Goal: Task Accomplishment & Management: Manage account settings

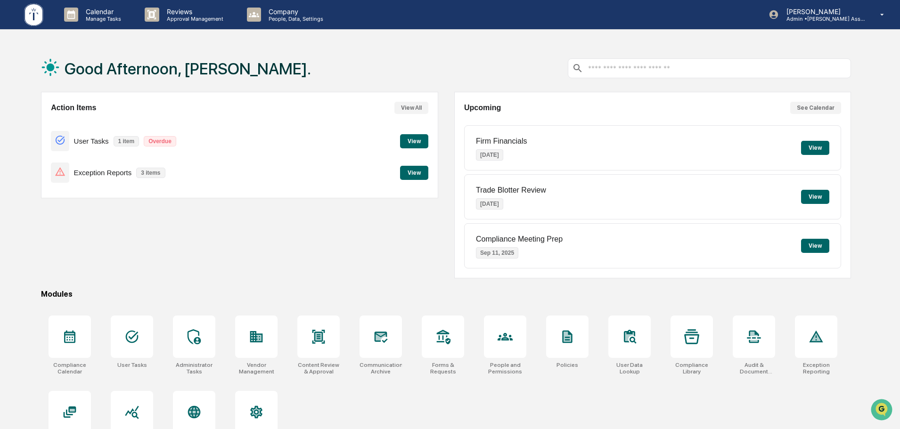
click at [412, 172] on button "View" at bounding box center [414, 173] width 28 height 14
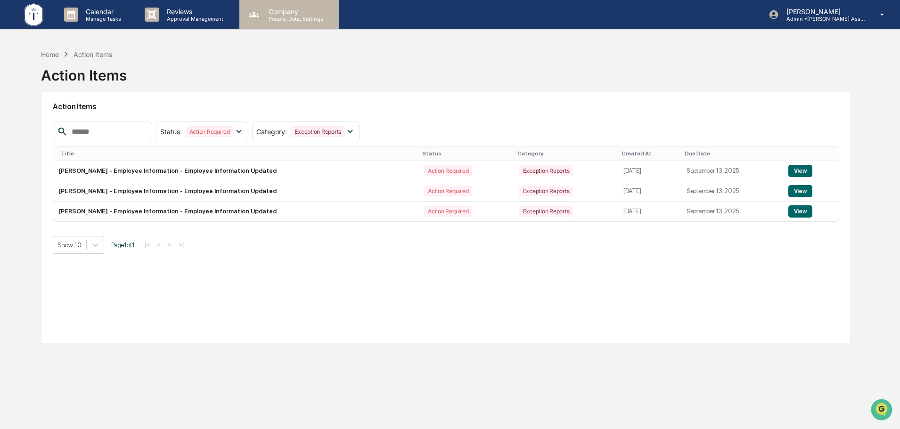
click at [285, 20] on p "People, Data, Settings" at bounding box center [294, 19] width 67 height 7
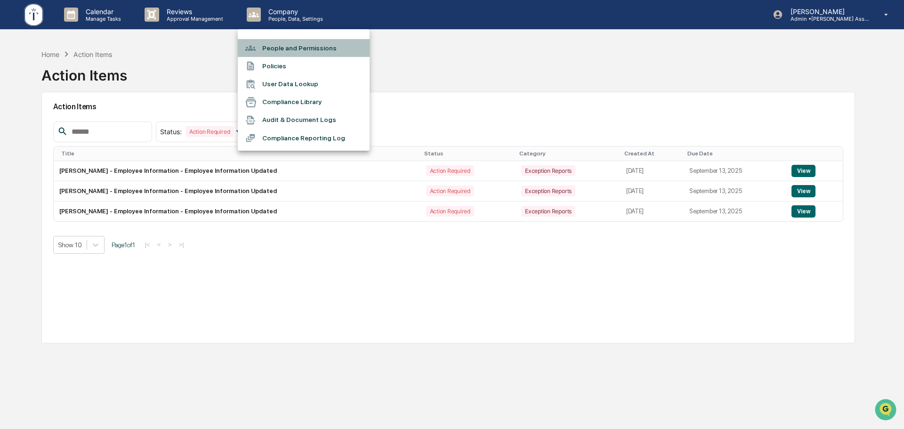
click at [285, 49] on li "People and Permissions" at bounding box center [304, 48] width 132 height 18
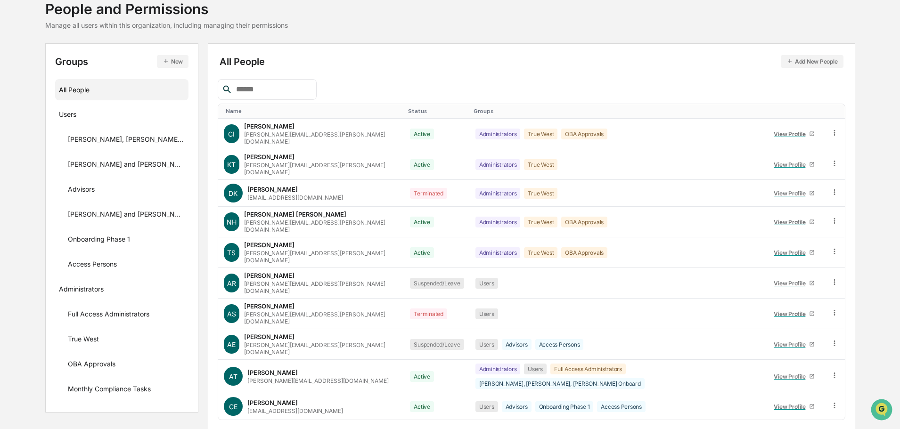
scroll to position [136, 0]
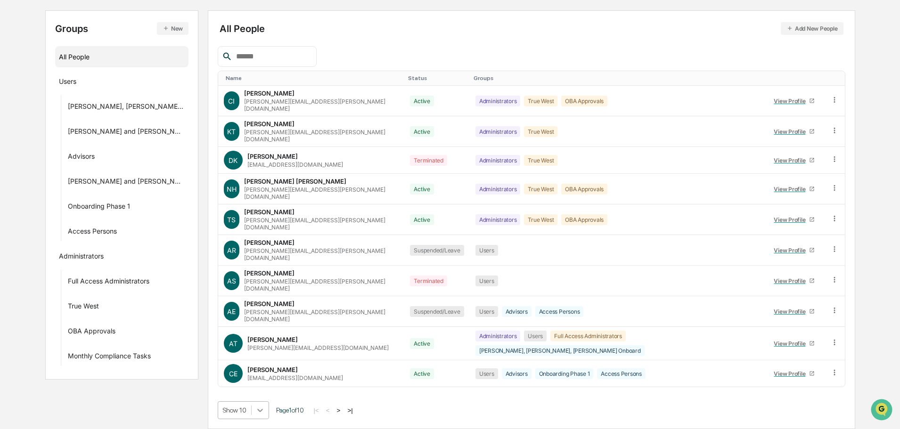
click at [252, 414] on body "Calendar Manage Tasks Reviews Approval Management Company People, Data, Setting…" at bounding box center [450, 166] width 900 height 525
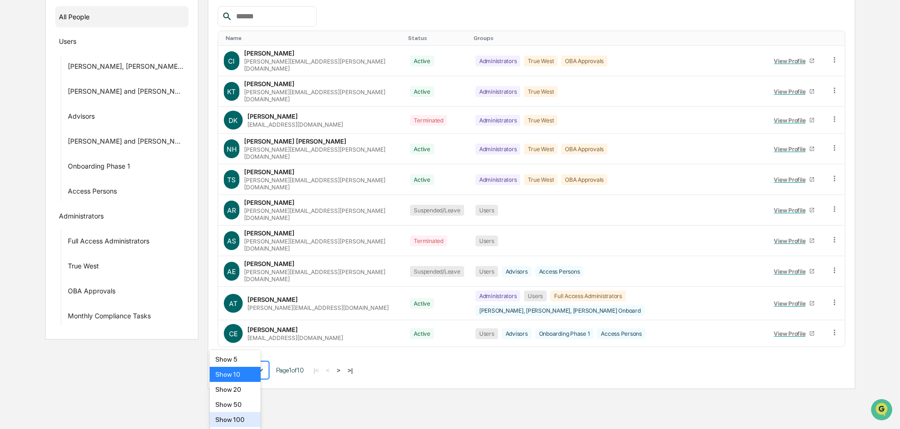
click at [236, 418] on div "Show 100" at bounding box center [235, 419] width 51 height 15
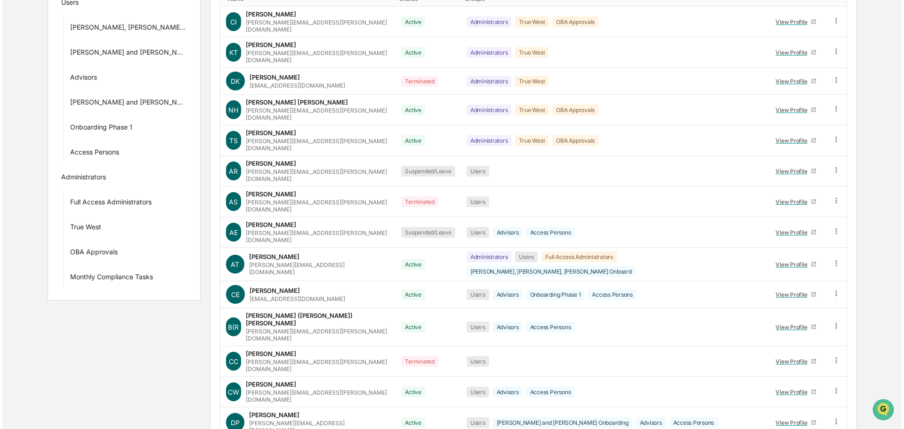
scroll to position [0, 0]
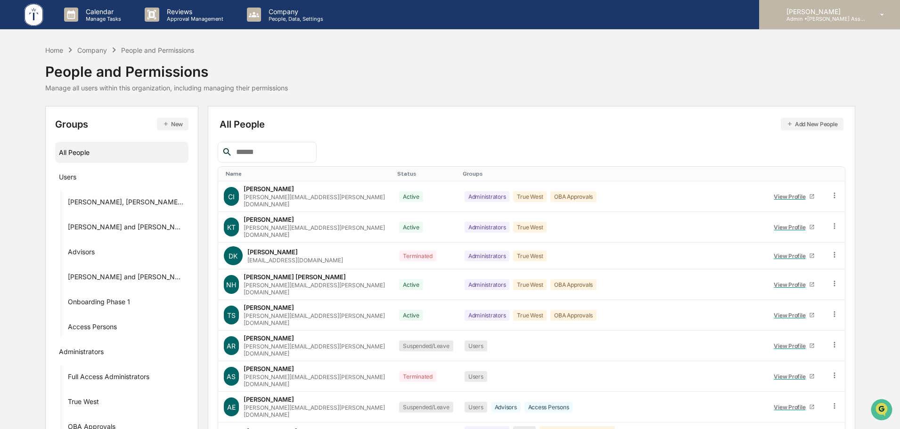
click at [815, 15] on p "[PERSON_NAME]" at bounding box center [823, 12] width 88 height 8
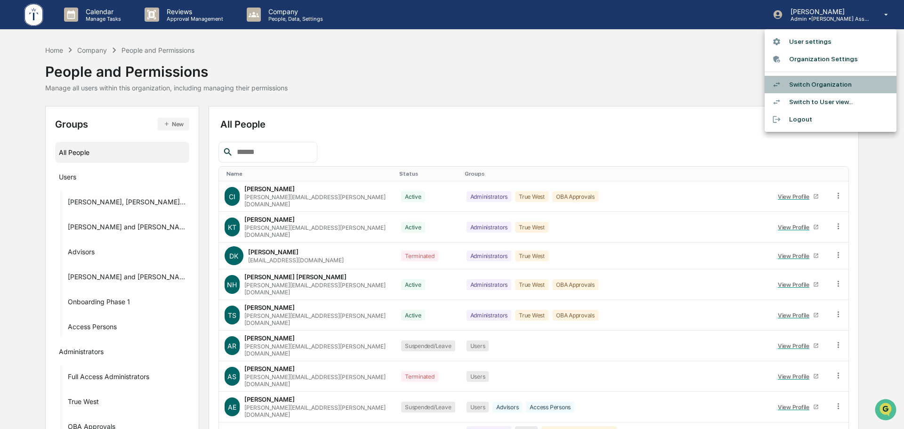
click at [812, 86] on li "Switch Organization" at bounding box center [831, 84] width 132 height 17
